Goal: Obtain resource: Download file/media

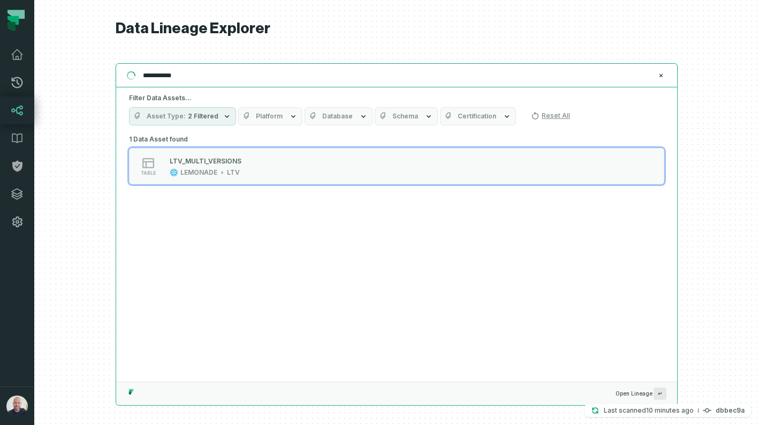
type input "**********"
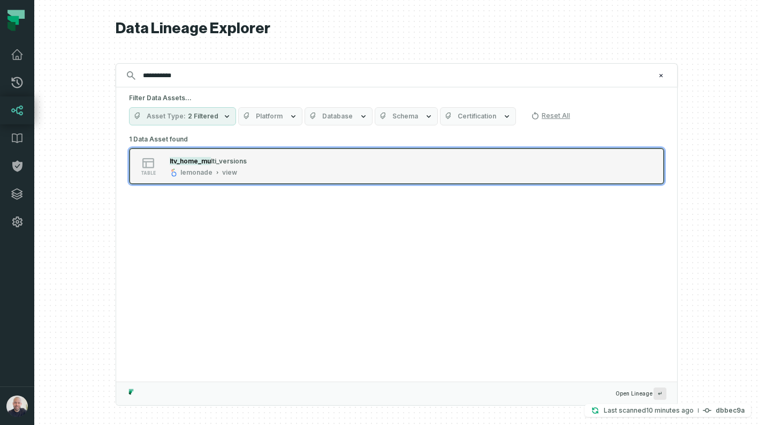
click at [226, 171] on div "view" at bounding box center [229, 172] width 15 height 9
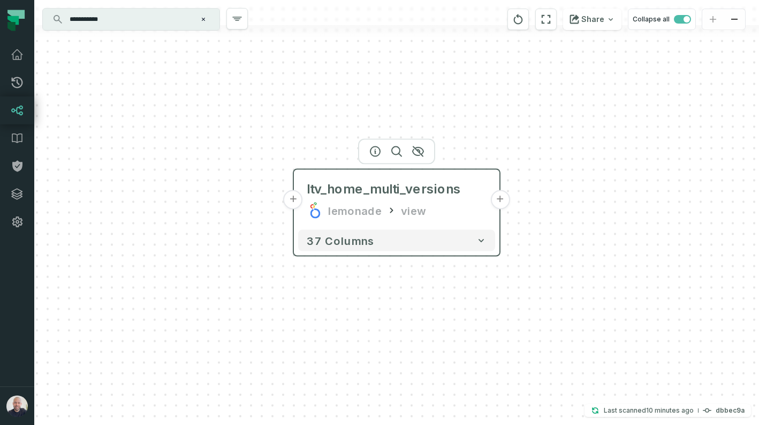
click at [293, 200] on button "+" at bounding box center [293, 199] width 19 height 19
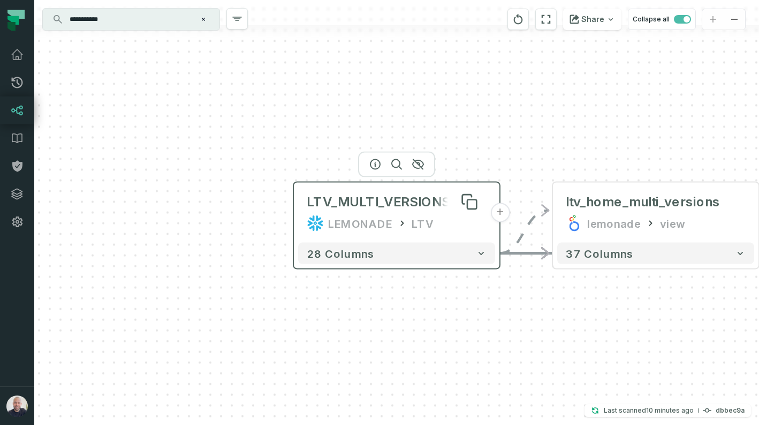
click at [374, 206] on div "LTV_MULTI_VERSIONS" at bounding box center [378, 201] width 143 height 17
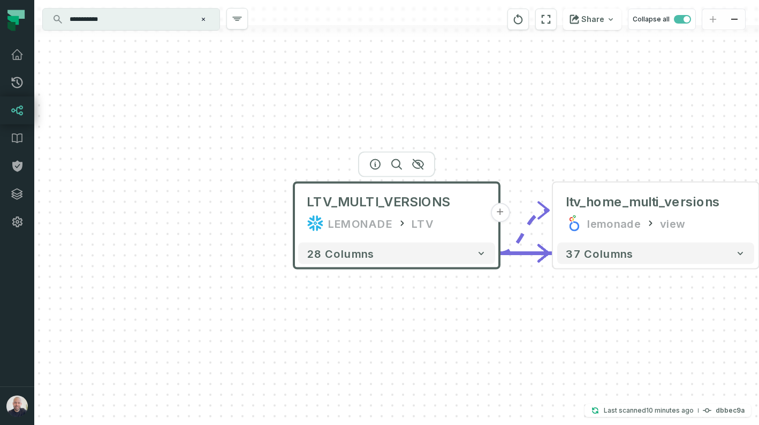
click at [400, 218] on icon at bounding box center [402, 223] width 11 height 11
click at [375, 166] on icon "button" at bounding box center [375, 165] width 10 height 10
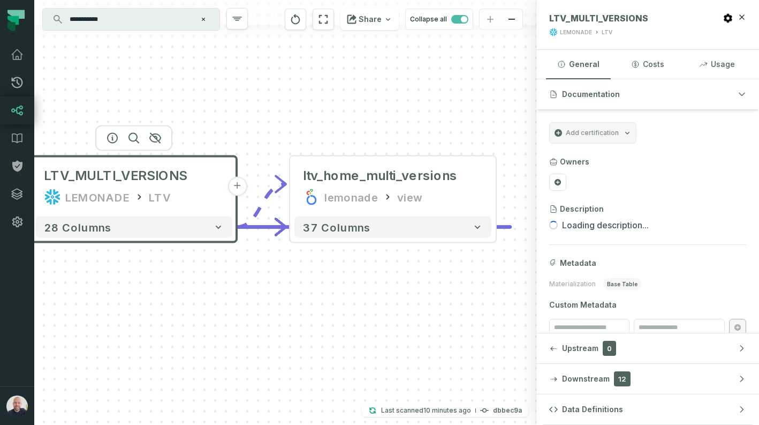
drag, startPoint x: 463, startPoint y: 97, endPoint x: 128, endPoint y: 78, distance: 335.7
click at [128, 78] on div "LTV_MULTI_VERSIONS LEMONADE LTV + 28 columns - ltv_home_multi_versions lemonade…" at bounding box center [285, 212] width 502 height 425
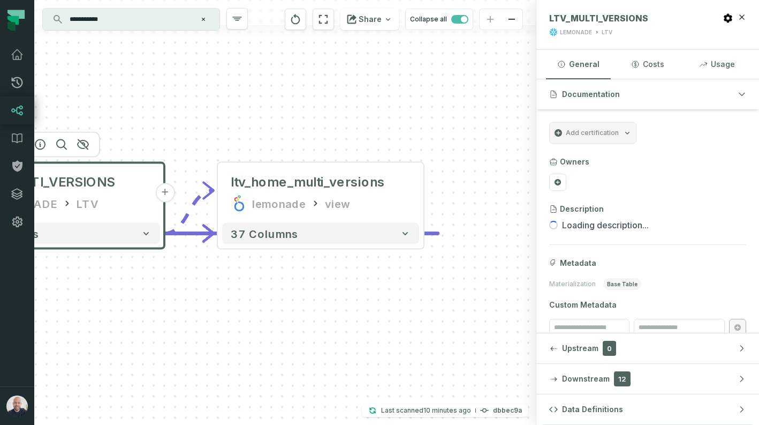
click at [434, 196] on div "LTV_MULTI_VERSIONS LEMONADE LTV + 28 columns - ltv_home_multi_versions lemonade…" at bounding box center [285, 212] width 502 height 425
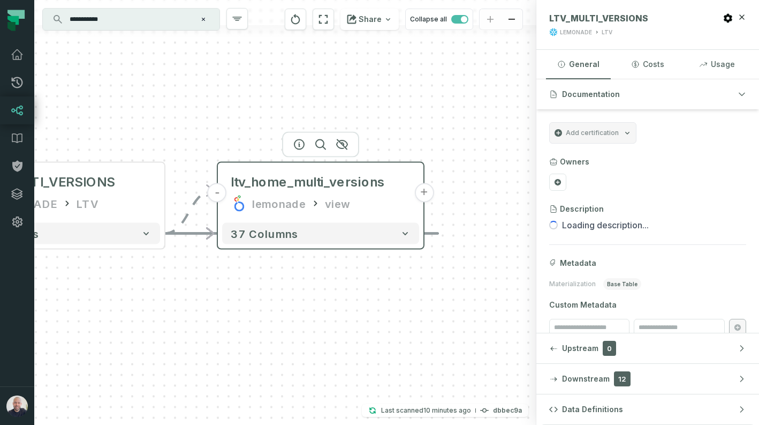
click at [426, 198] on button "+" at bounding box center [423, 192] width 19 height 19
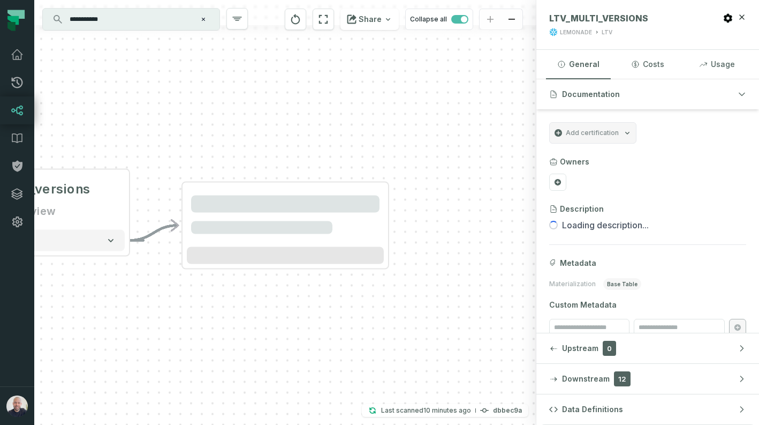
click at [422, 234] on div "LTV_MULTI_VERSIONS LEMONADE LTV + 28 columns - ltv_home_multi_versions lemonade…" at bounding box center [285, 212] width 502 height 425
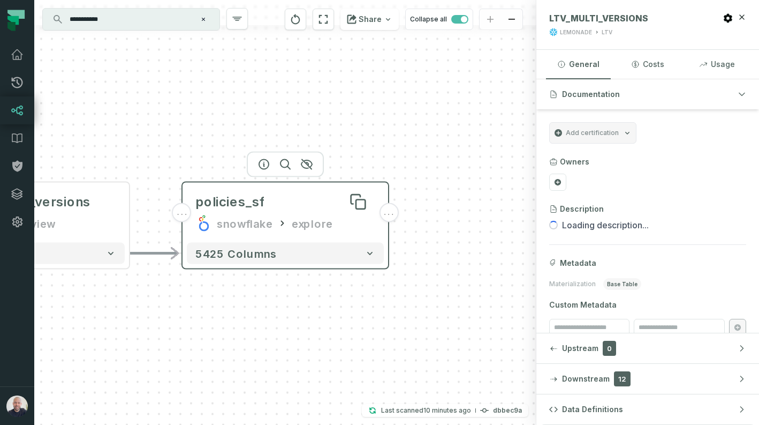
click at [277, 201] on div "policies_sf" at bounding box center [285, 201] width 180 height 17
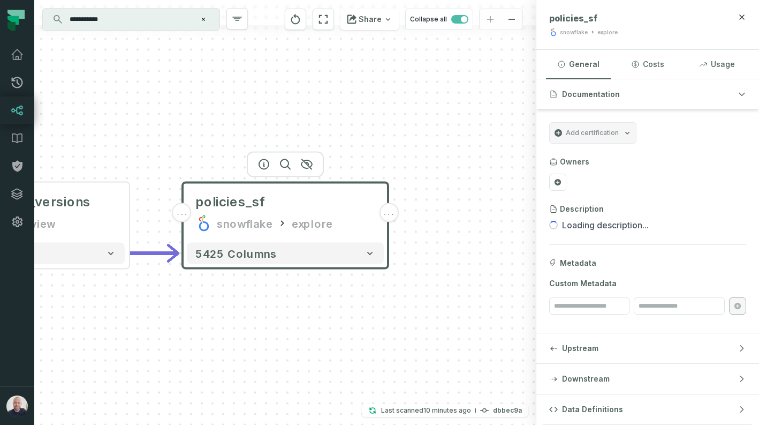
click at [386, 217] on div "..." at bounding box center [388, 212] width 19 height 19
click at [391, 208] on span "..." at bounding box center [389, 213] width 12 height 10
click at [745, 16] on icon "button" at bounding box center [742, 17] width 9 height 9
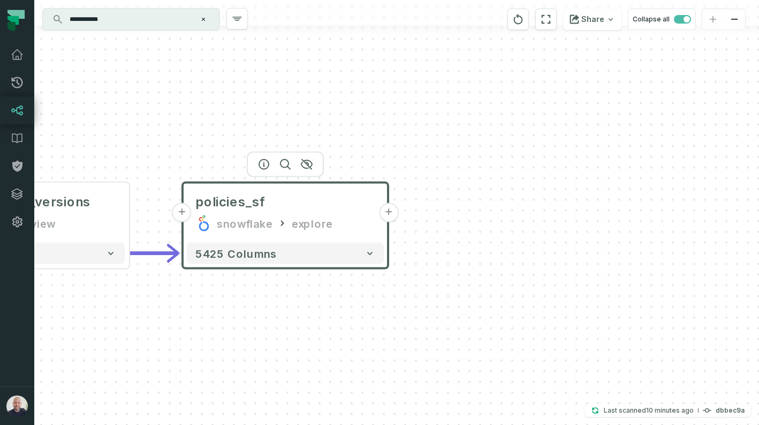
click at [392, 213] on button "+" at bounding box center [388, 212] width 19 height 19
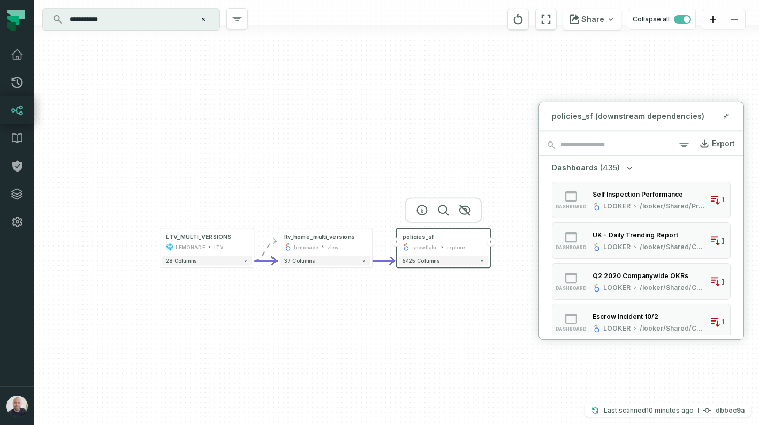
drag, startPoint x: 453, startPoint y: 148, endPoint x: 490, endPoint y: 148, distance: 36.4
click at [490, 148] on div "+ policies_sf snowflake explore + 5425 columns LTV_MULTI_VERSIONS LEMONADE LTV …" at bounding box center [396, 212] width 725 height 425
click at [303, 133] on div "+ policies_sf snowflake explore + 5425 columns LTV_MULTI_VERSIONS LEMONADE LTV …" at bounding box center [396, 212] width 725 height 425
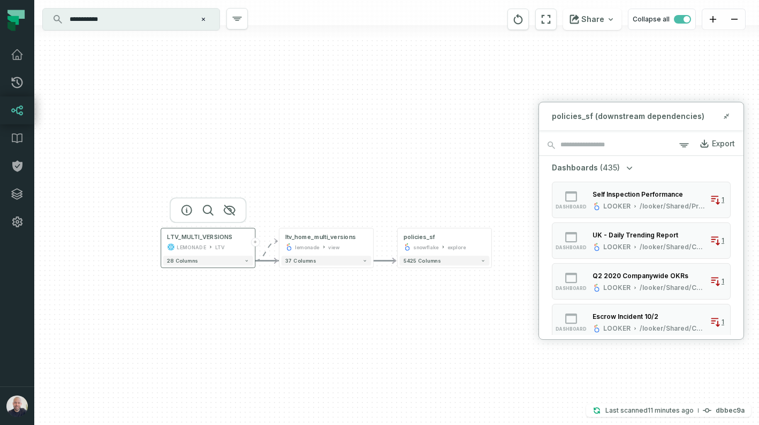
click at [177, 249] on div "LEMONADE" at bounding box center [191, 247] width 29 height 8
click at [185, 209] on icon "button" at bounding box center [186, 209] width 13 height 13
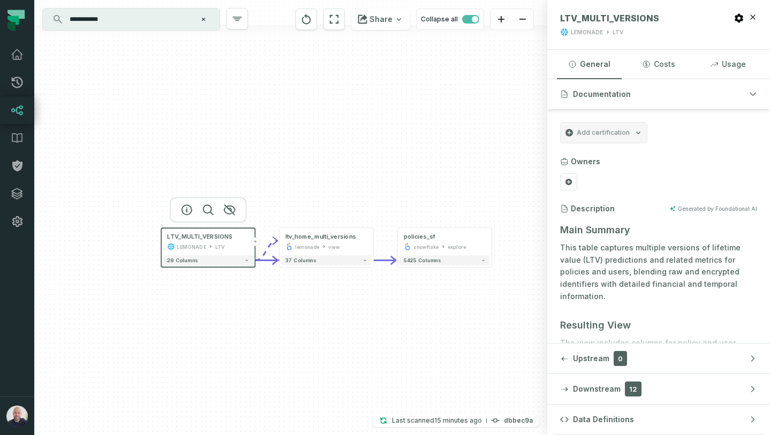
click at [337, 143] on div "+ policies_sf snowflake explore + 5425 columns LTV_MULTI_VERSIONS LEMONADE LTV …" at bounding box center [290, 217] width 513 height 435
click at [493, 242] on button "+" at bounding box center [491, 242] width 9 height 9
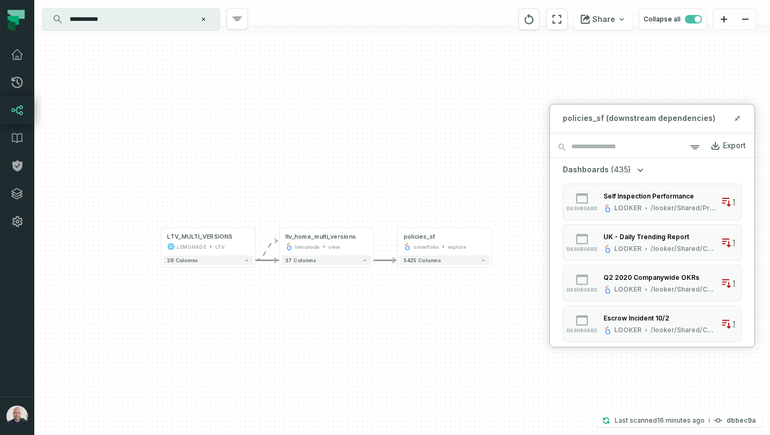
click at [721, 144] on div "Export" at bounding box center [728, 145] width 36 height 11
click at [623, 169] on span "(435)" at bounding box center [621, 169] width 20 height 11
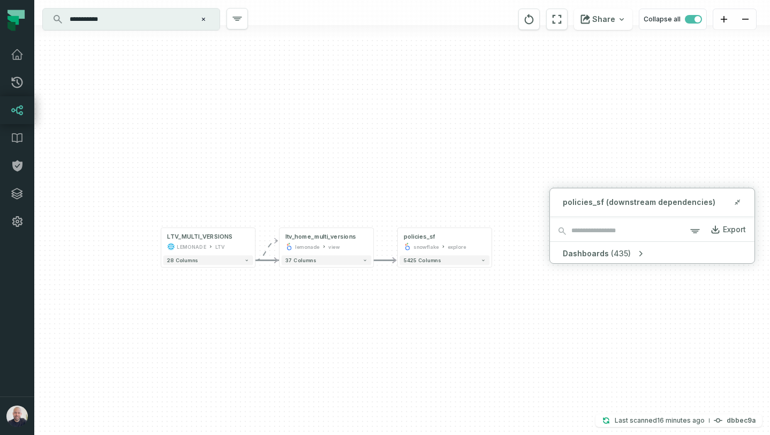
click at [617, 249] on span "(435)" at bounding box center [621, 253] width 20 height 11
